Goal: Go to known website

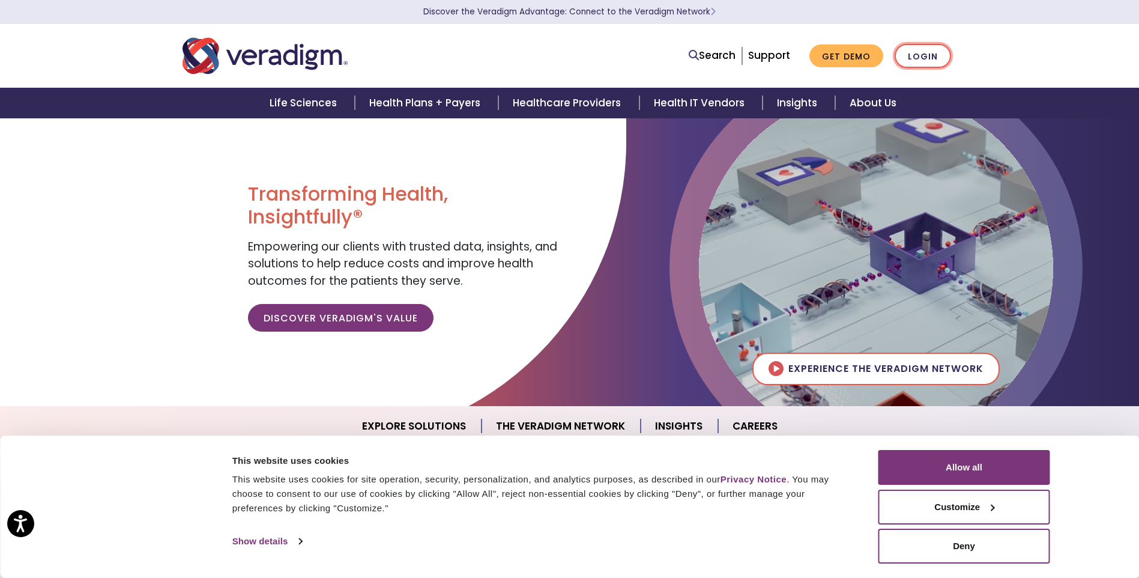
click at [924, 59] on link "Login" at bounding box center [922, 56] width 56 height 25
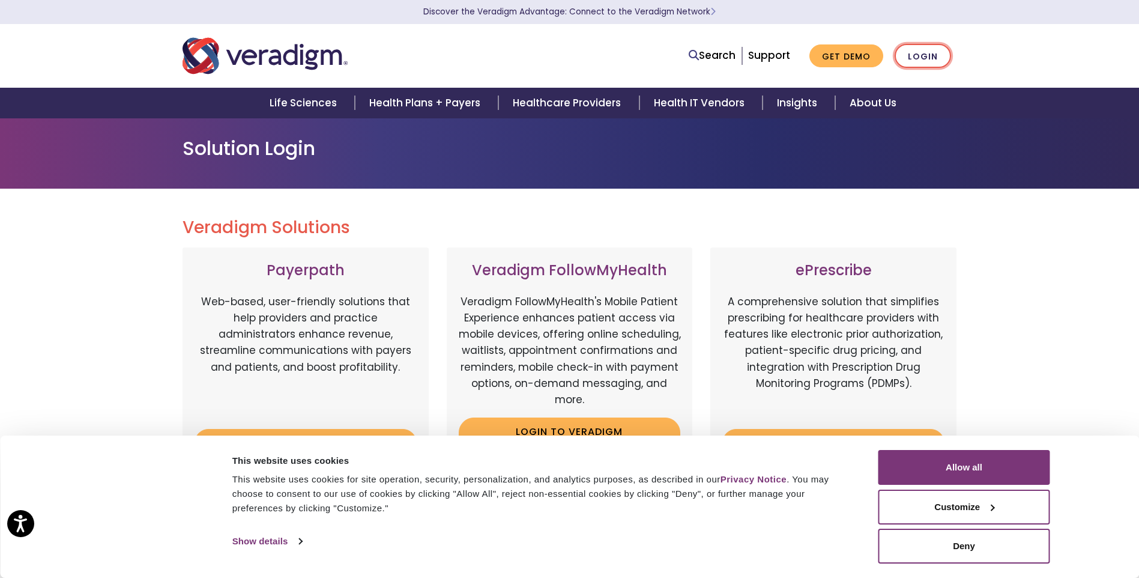
click at [939, 56] on link "Login" at bounding box center [922, 56] width 56 height 25
click at [966, 452] on button "Allow all" at bounding box center [964, 467] width 172 height 35
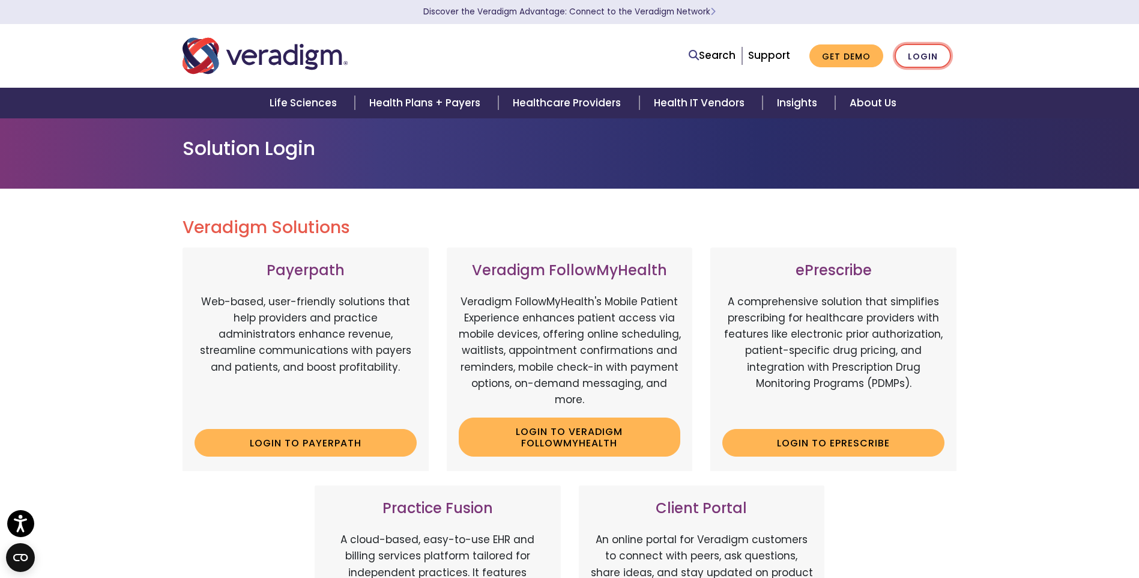
click at [923, 55] on link "Login" at bounding box center [922, 56] width 56 height 25
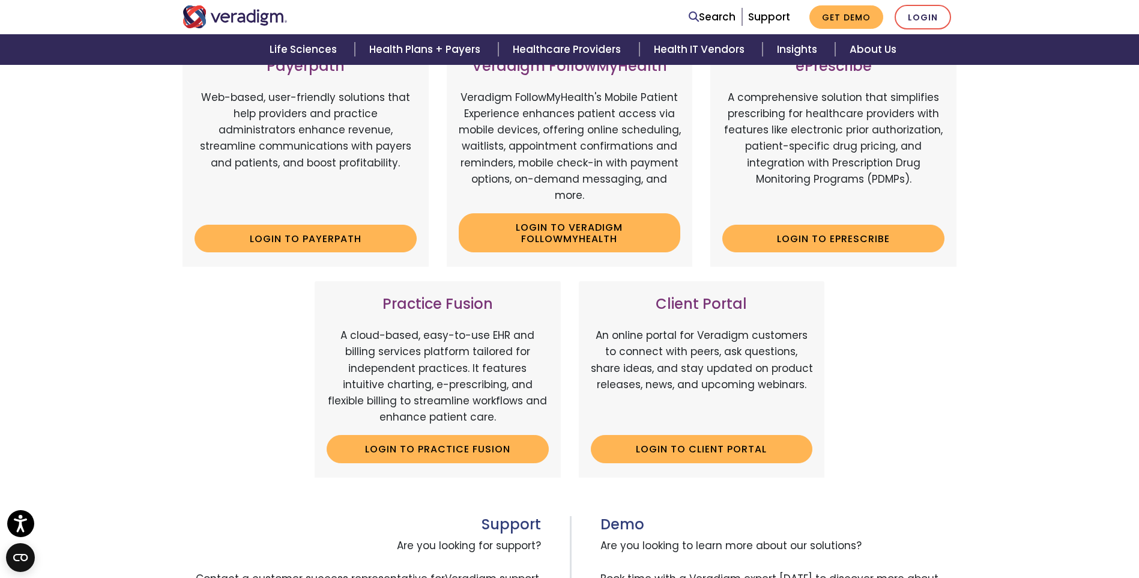
scroll to position [167, 0]
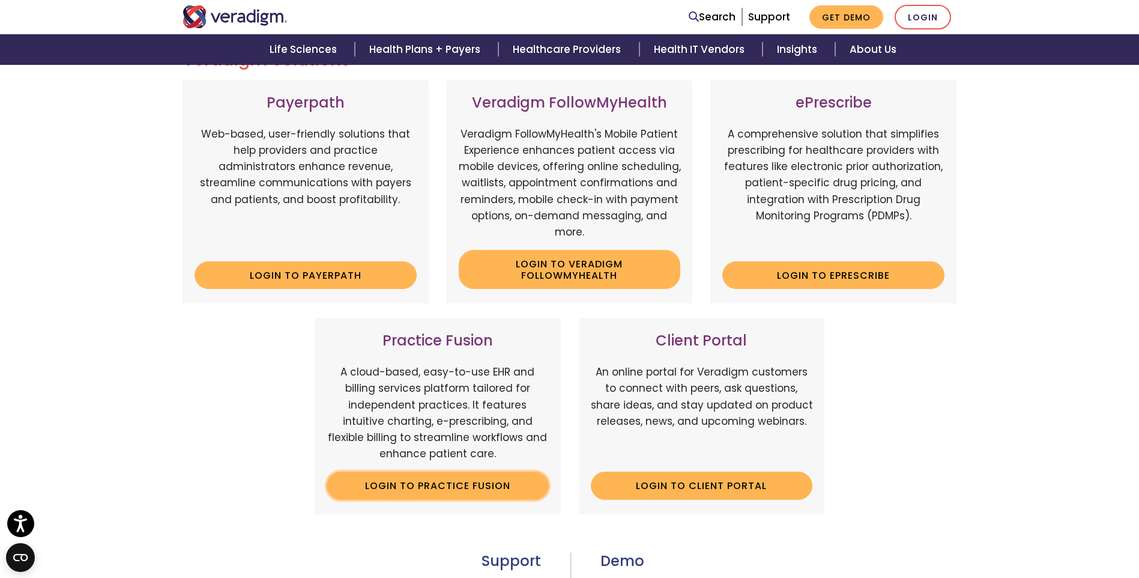
click at [459, 495] on link "Login to Practice Fusion" at bounding box center [438, 485] width 222 height 28
